Goal: Find specific page/section: Find specific page/section

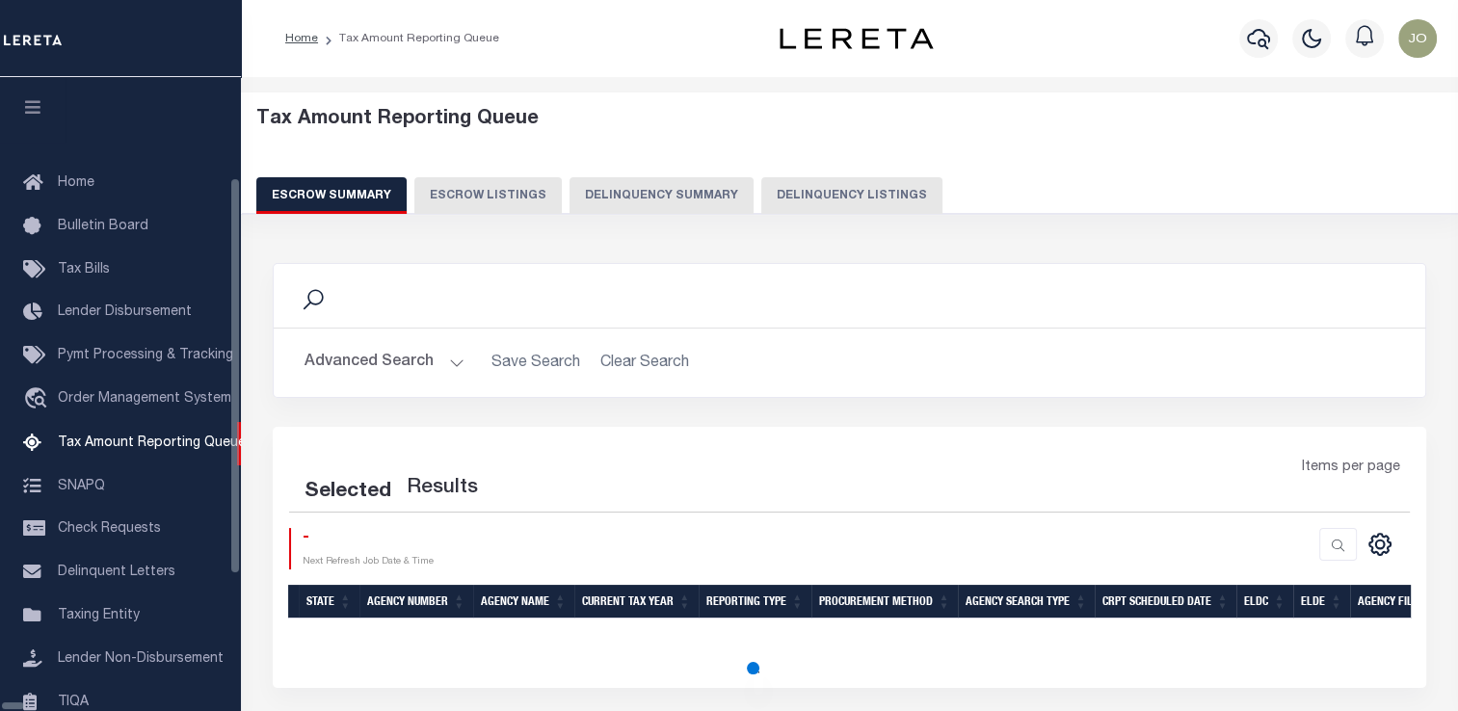
select select "100"
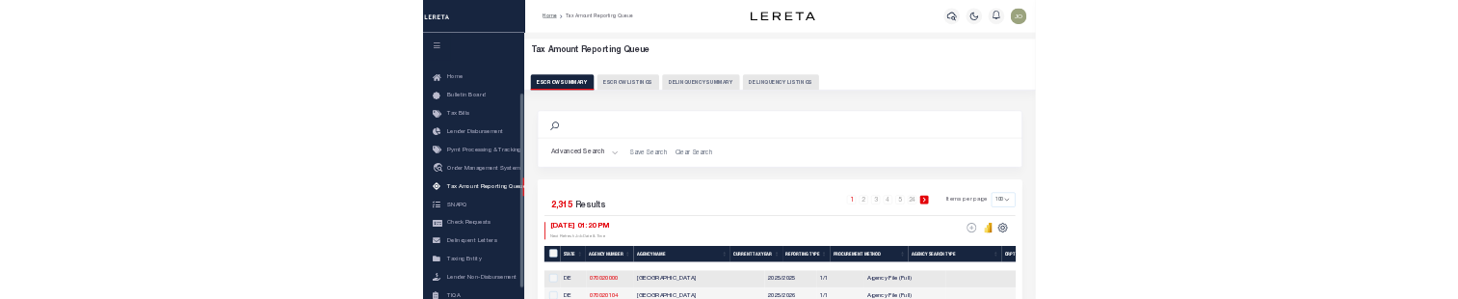
scroll to position [197, 0]
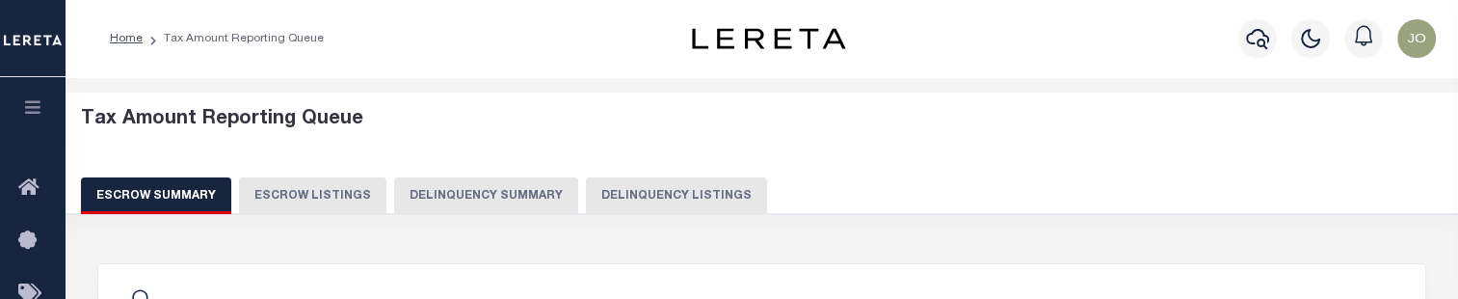
click at [494, 195] on button "Delinquency Summary" at bounding box center [486, 195] width 184 height 37
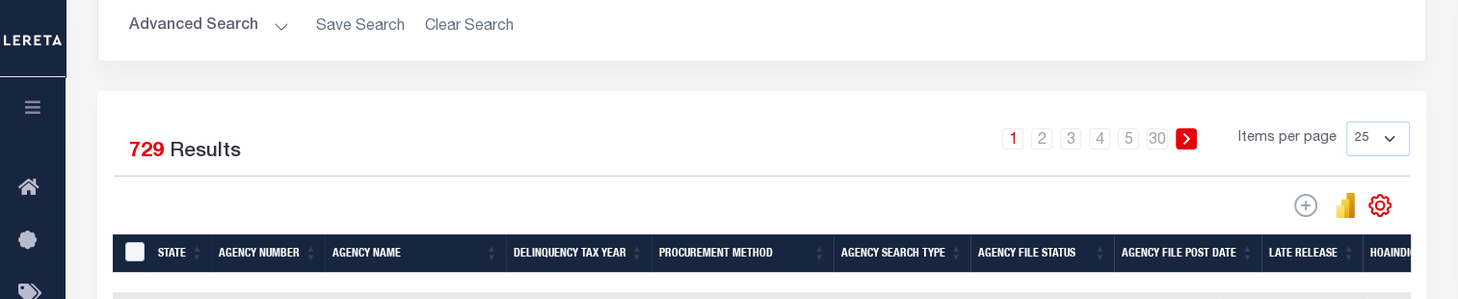
scroll to position [335, 0]
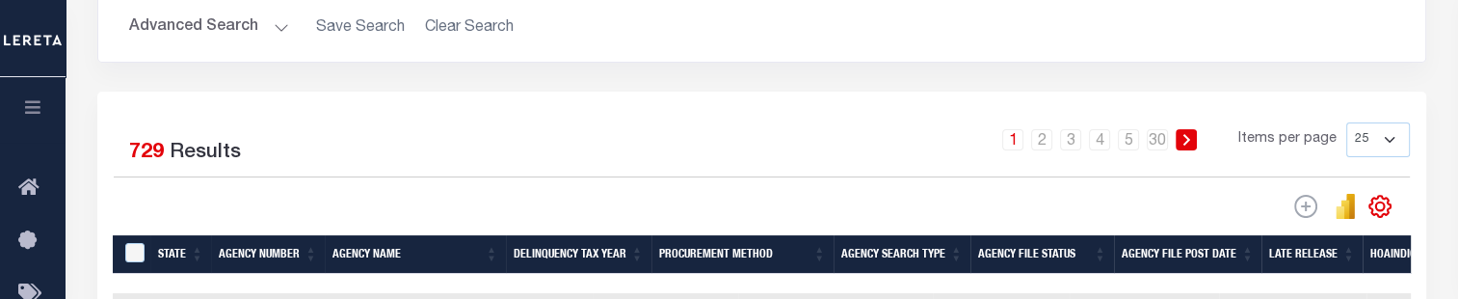
click at [250, 22] on button "Advanced Search" at bounding box center [209, 28] width 160 height 38
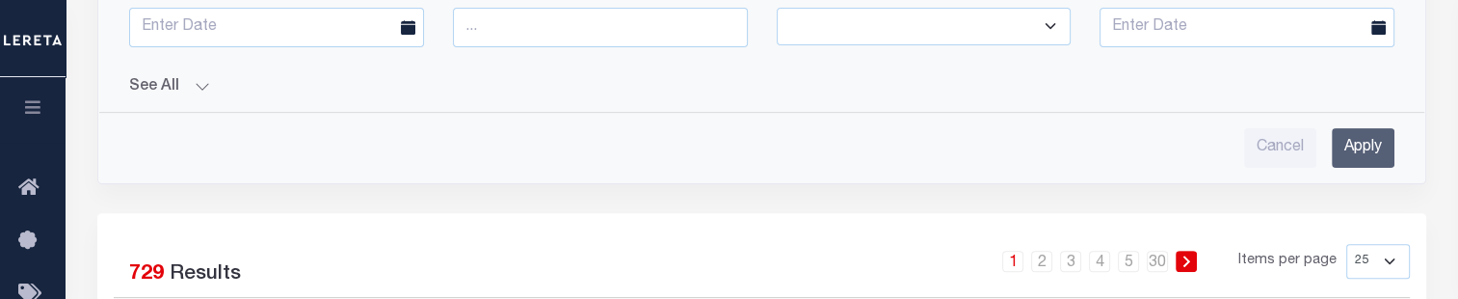
scroll to position [728, 0]
click at [198, 87] on button "See All" at bounding box center [761, 86] width 1265 height 18
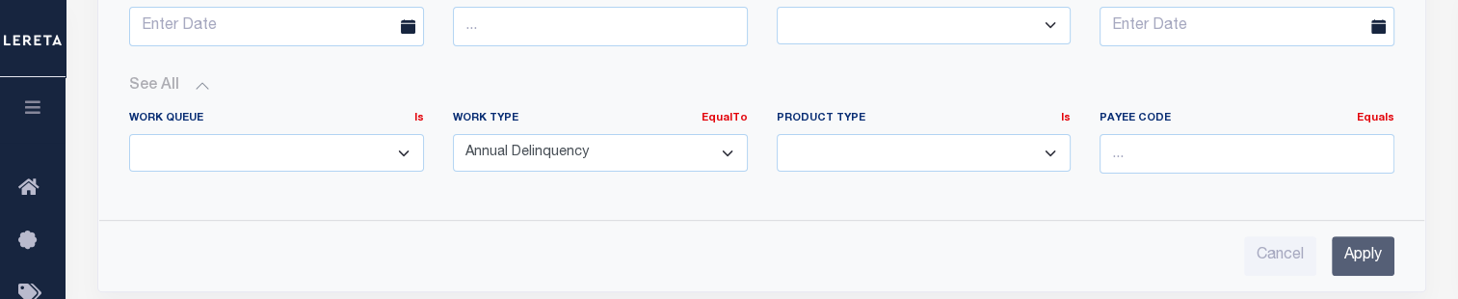
click at [544, 162] on select "Annual Delinquency Back Search Payment Status Check DTRACK" at bounding box center [600, 153] width 295 height 38
select select
click at [453, 134] on select "Annual Delinquency Back Search Payment Status Check DTRACK" at bounding box center [600, 153] width 295 height 38
click at [1354, 225] on div "Cancel Apply" at bounding box center [762, 248] width 1296 height 55
click at [1363, 249] on input "Apply" at bounding box center [1362, 256] width 63 height 40
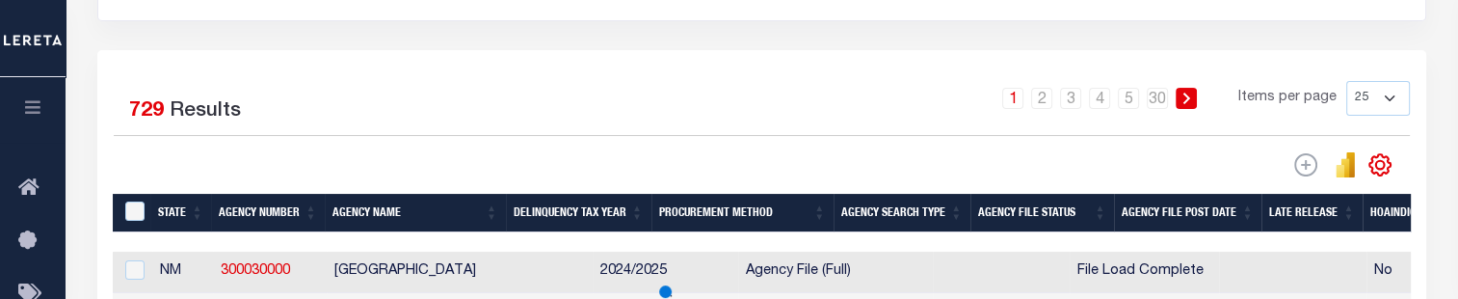
scroll to position [378, 0]
